Goal: Navigation & Orientation: Find specific page/section

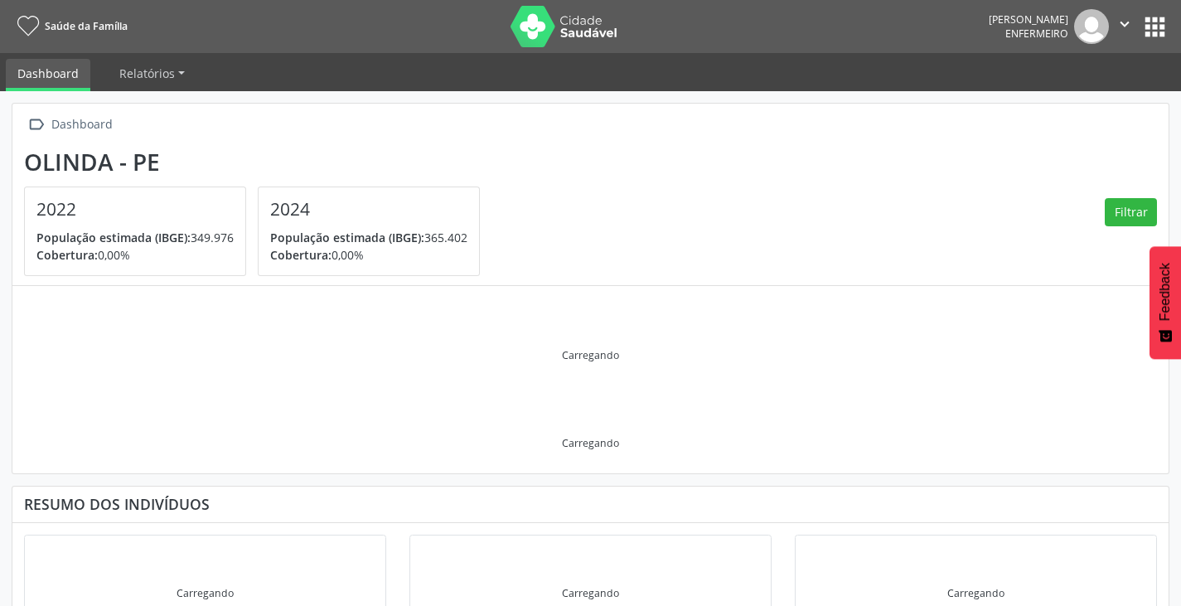
click at [1160, 32] on button "apps" at bounding box center [1154, 26] width 29 height 29
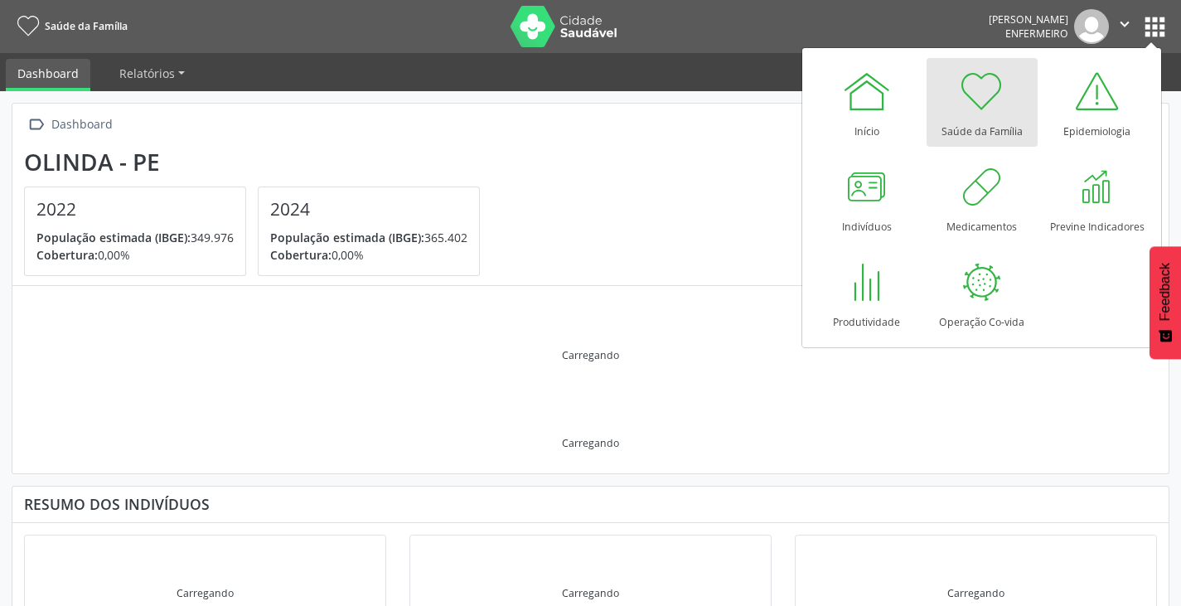
click at [975, 97] on div at bounding box center [982, 91] width 50 height 50
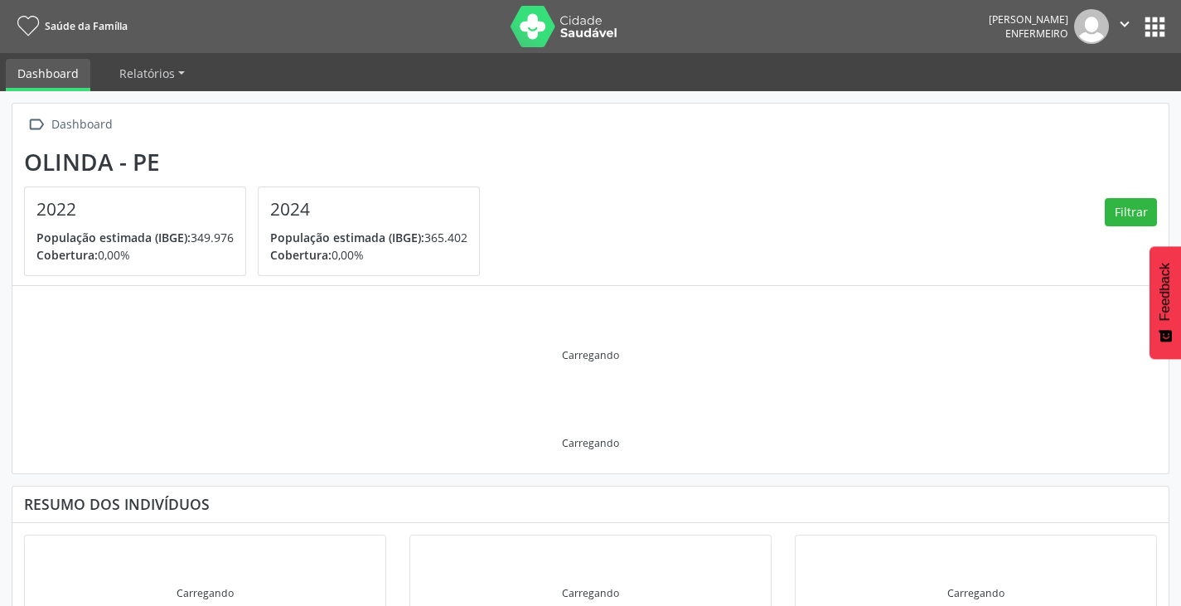
click at [1021, 35] on span "Enfermeiro" at bounding box center [1036, 34] width 63 height 14
click at [1119, 22] on icon "" at bounding box center [1124, 24] width 18 height 18
click at [1170, 22] on nav "Saúde da Família [PERSON_NAME] Enfermeiro  Configurações Sair apps" at bounding box center [590, 26] width 1181 height 53
click at [1159, 24] on button "apps" at bounding box center [1154, 26] width 29 height 29
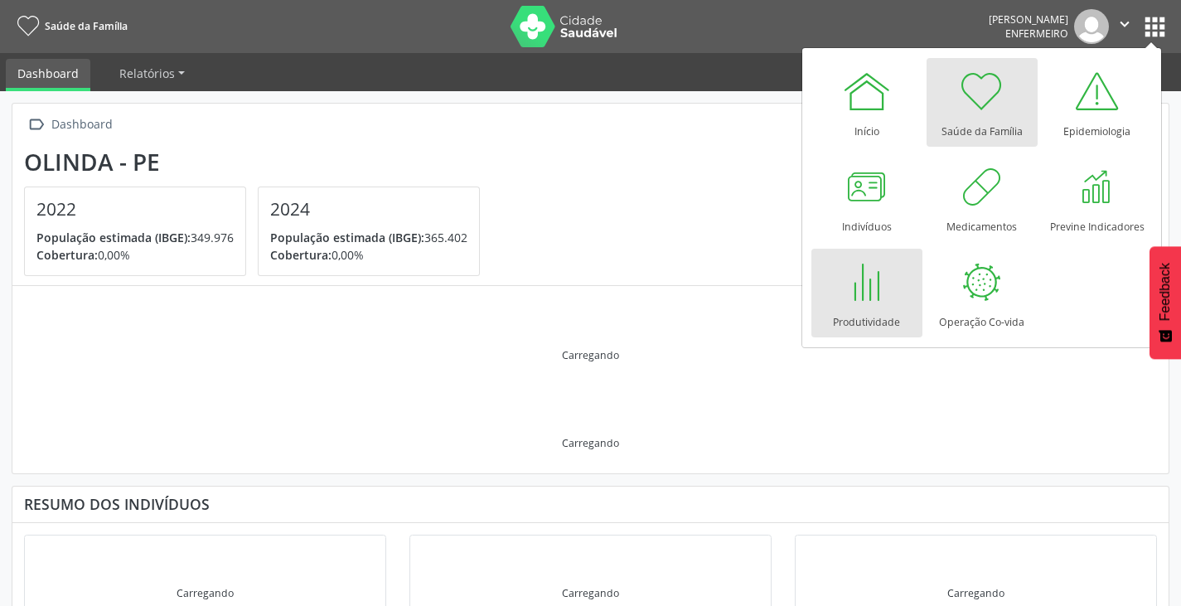
click at [876, 278] on div at bounding box center [867, 282] width 50 height 50
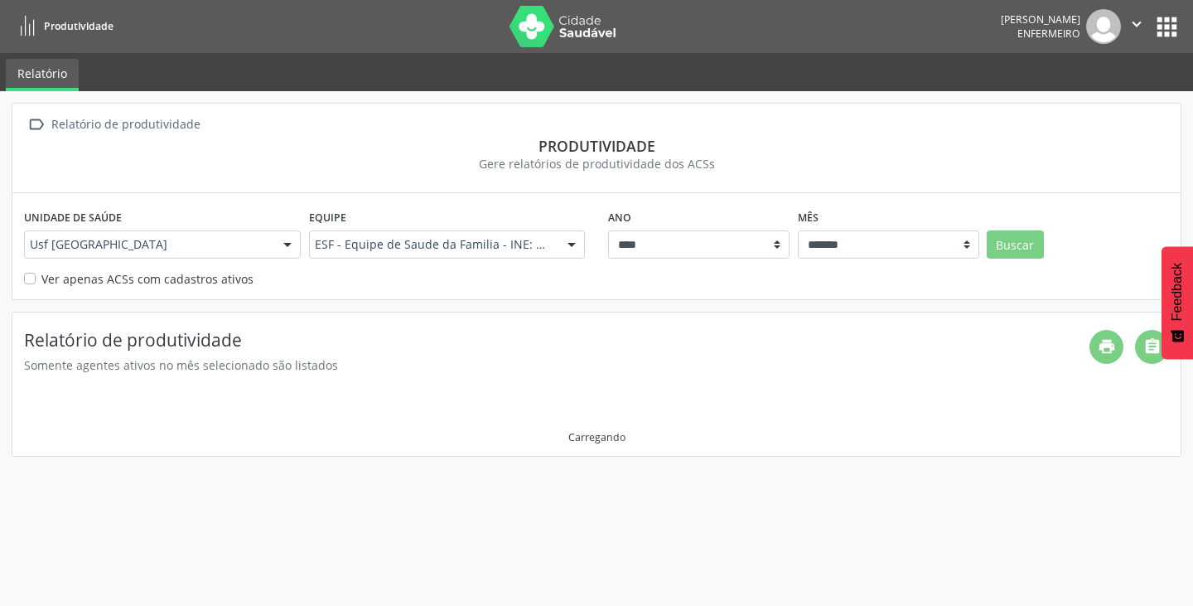
click at [47, 78] on link "Relatório" at bounding box center [42, 75] width 73 height 32
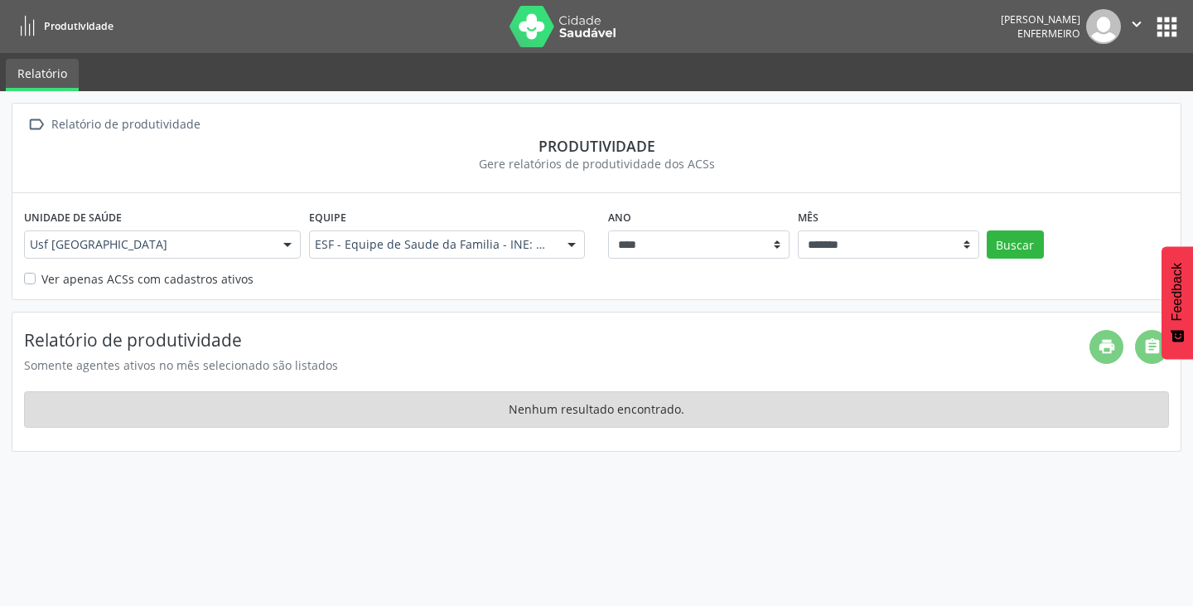
click at [1166, 27] on button "apps" at bounding box center [1167, 26] width 29 height 29
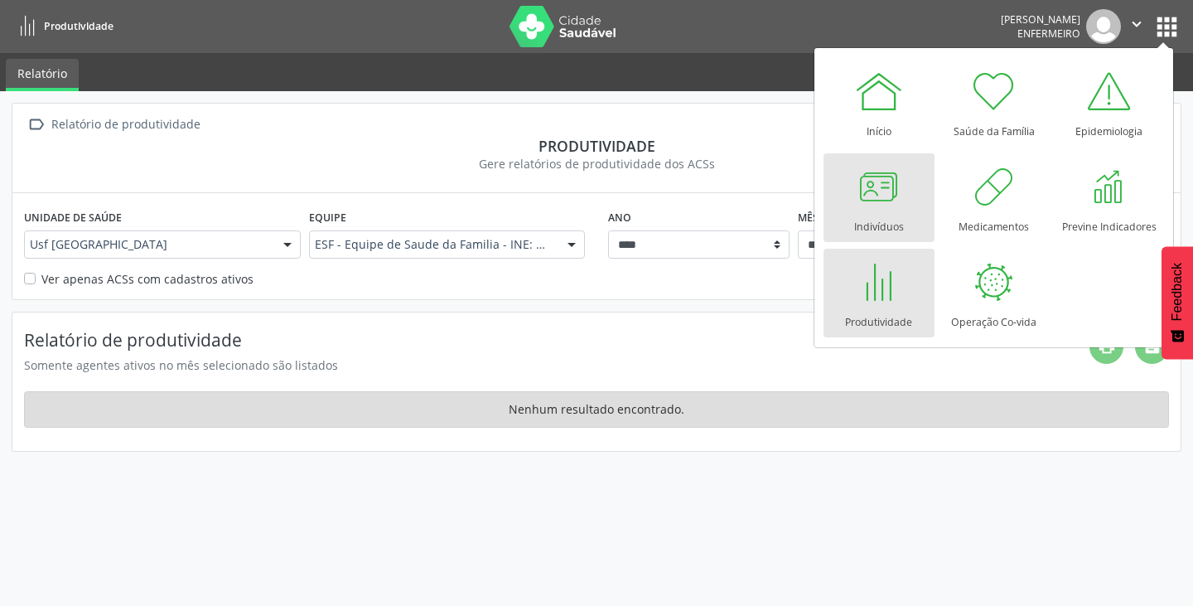
click at [888, 199] on div at bounding box center [879, 187] width 50 height 50
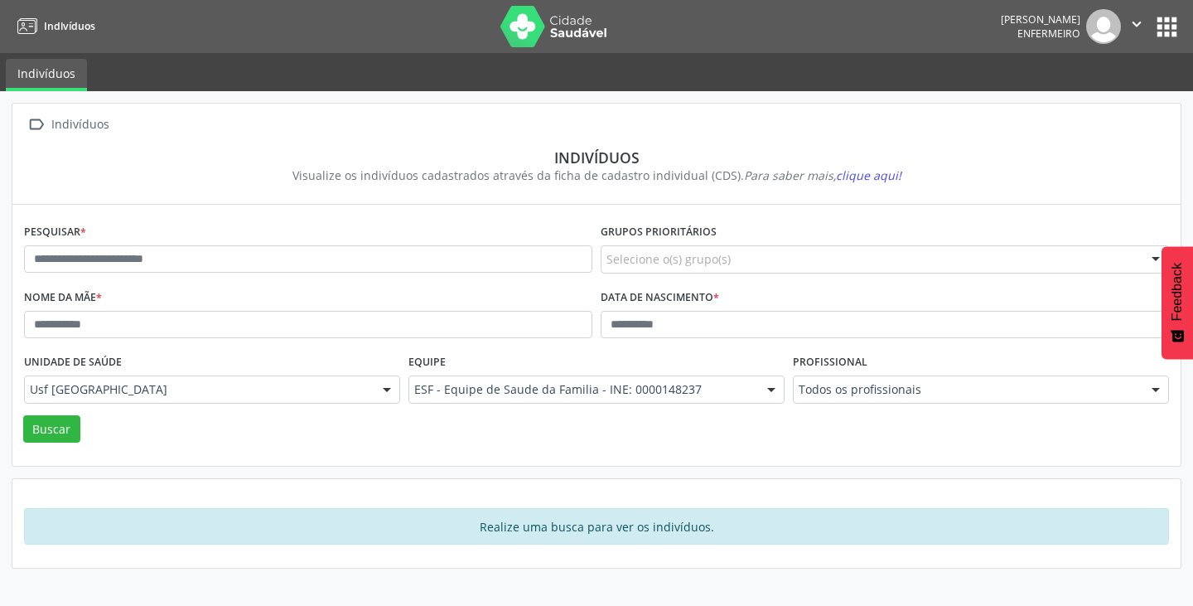
click at [1165, 36] on button "apps" at bounding box center [1167, 26] width 29 height 29
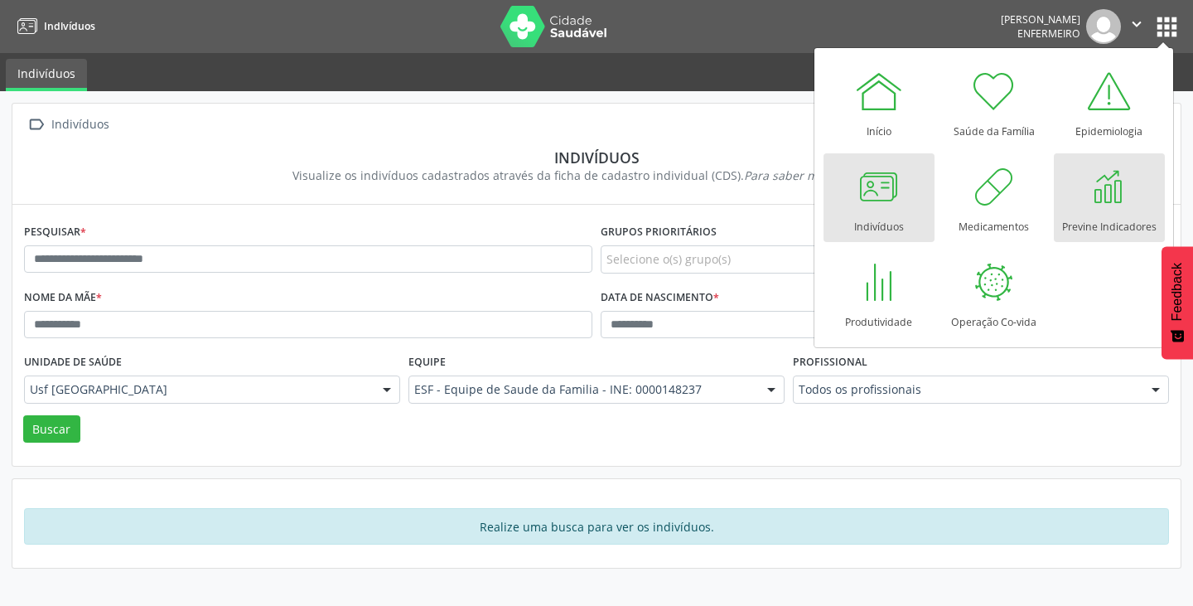
click at [1110, 205] on div at bounding box center [1110, 187] width 50 height 50
